Goal: Find specific page/section: Find specific page/section

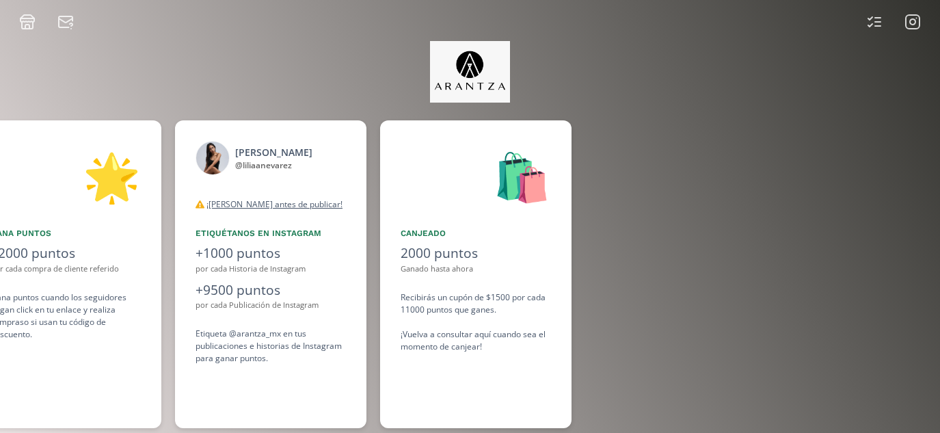
scroll to position [0, 1026]
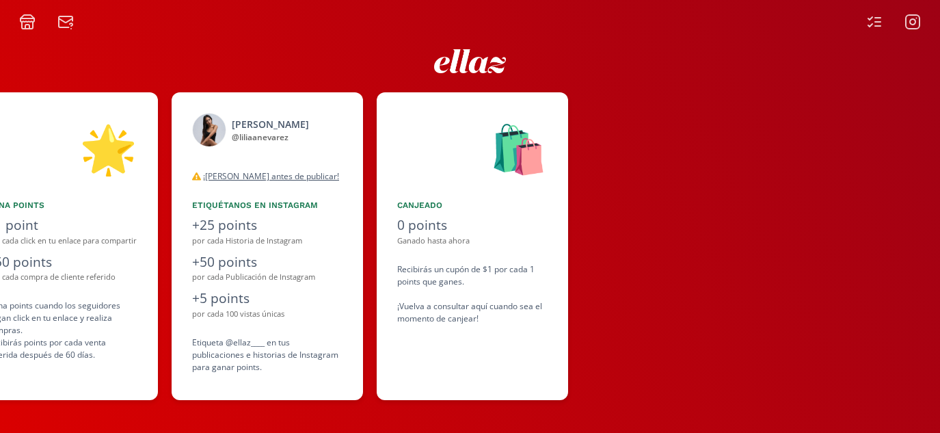
scroll to position [0, 821]
